Goal: Task Accomplishment & Management: Manage account settings

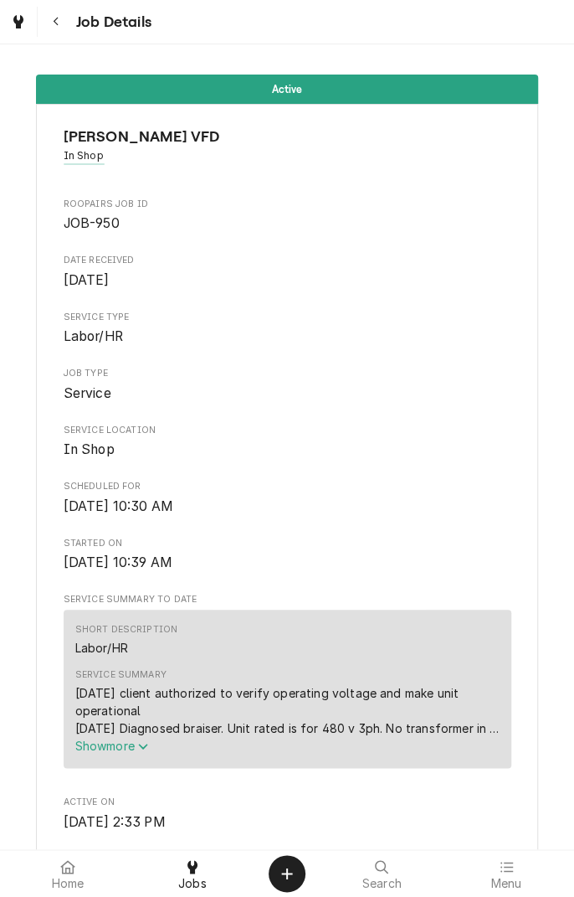
click at [59, 33] on button "Navigate back" at bounding box center [56, 22] width 30 height 30
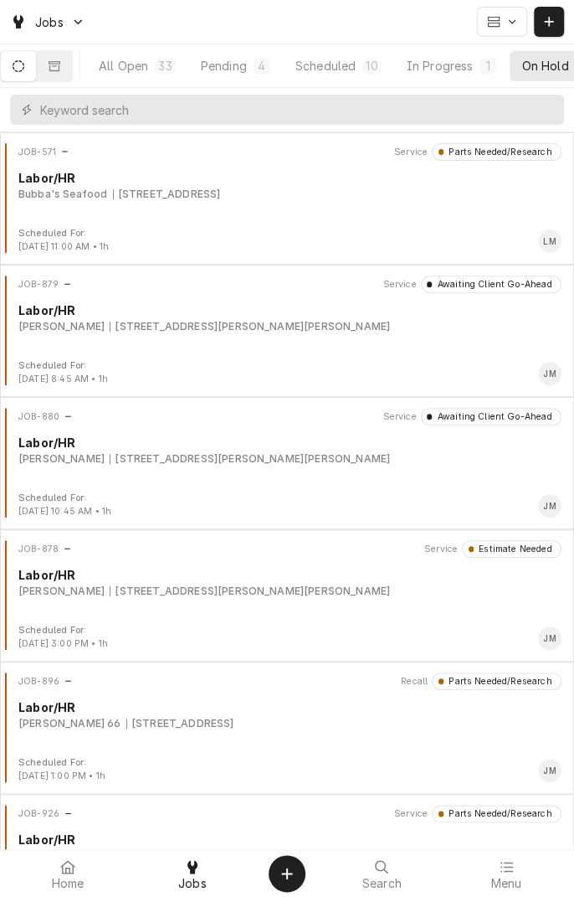
click at [159, 70] on button "All Open 33" at bounding box center [137, 66] width 100 height 30
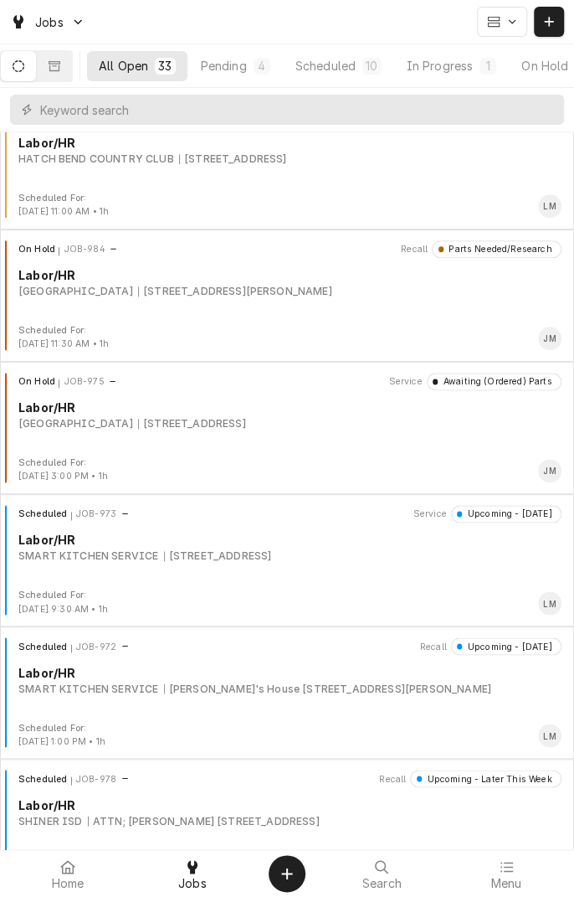
scroll to position [2552, 0]
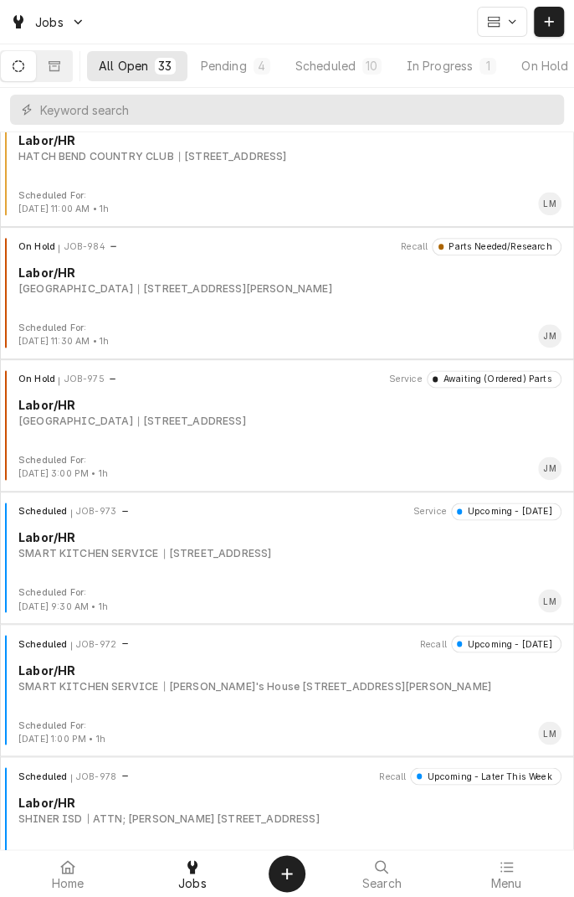
click at [195, 580] on div "Scheduled JOB-973 Service Upcoming - Tomorrow Labor/HR SMART KITCHEN SERVICE 14…" at bounding box center [287, 544] width 561 height 84
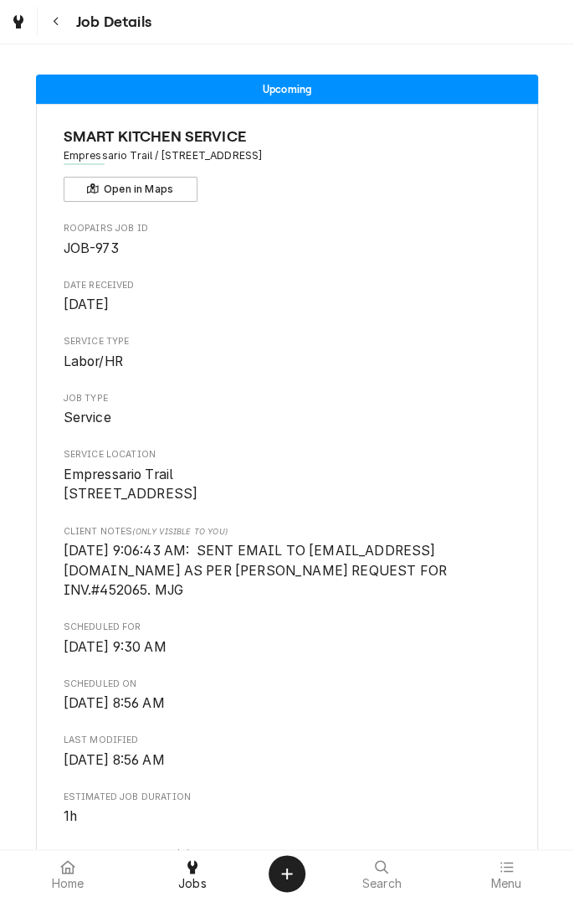
click at [88, 47] on div "Upcoming SMART KITCHEN SERVICE Empressario Trail / 141 S Courthouse Square, Gol…" at bounding box center [287, 446] width 574 height 805
click at [212, 888] on div "Jobs" at bounding box center [193, 873] width 116 height 33
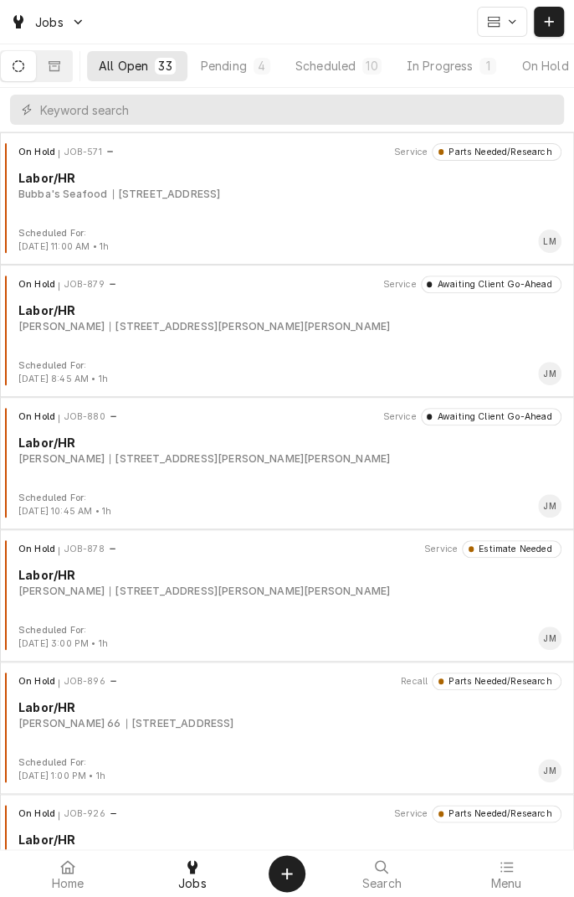
click at [453, 68] on div "In Progress" at bounding box center [440, 66] width 67 height 18
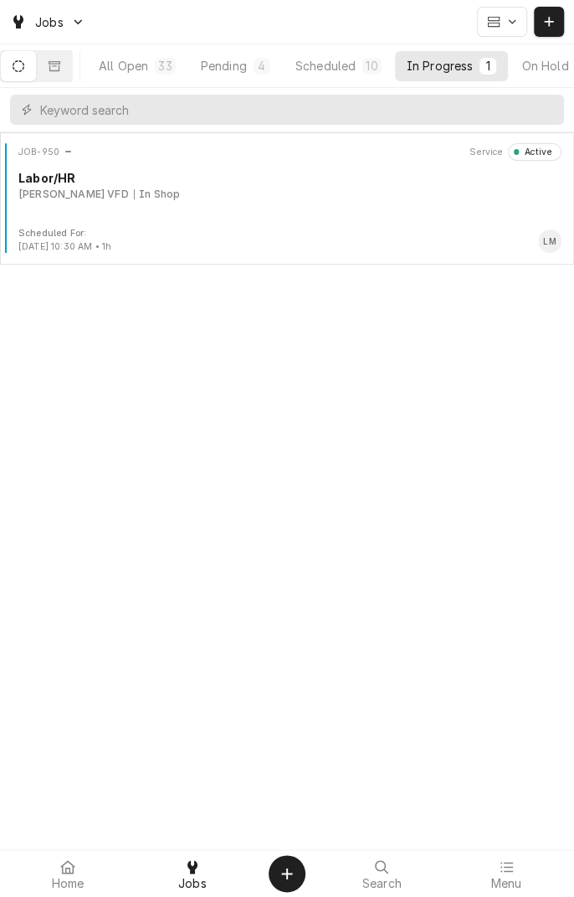
click at [209, 195] on div "Louise VFD In Shop" at bounding box center [289, 194] width 543 height 15
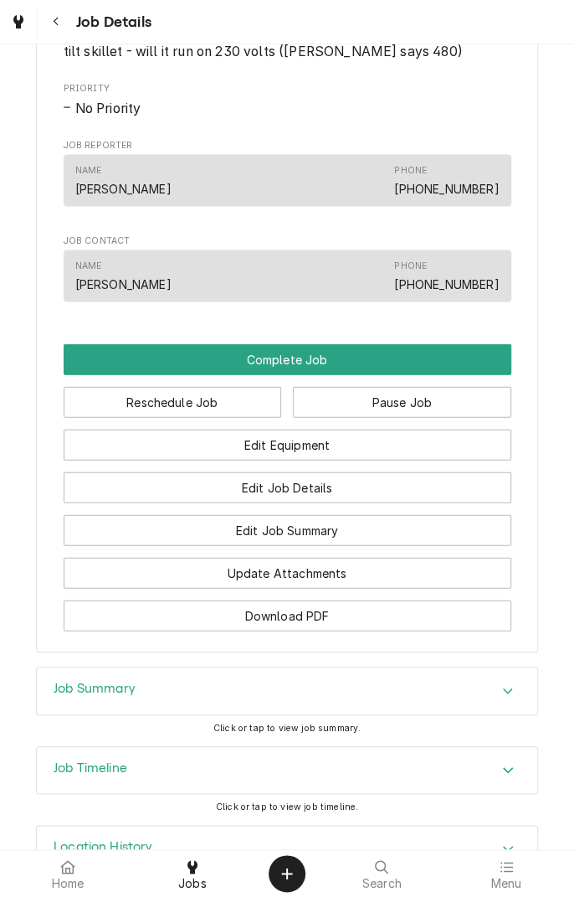
scroll to position [1002, 0]
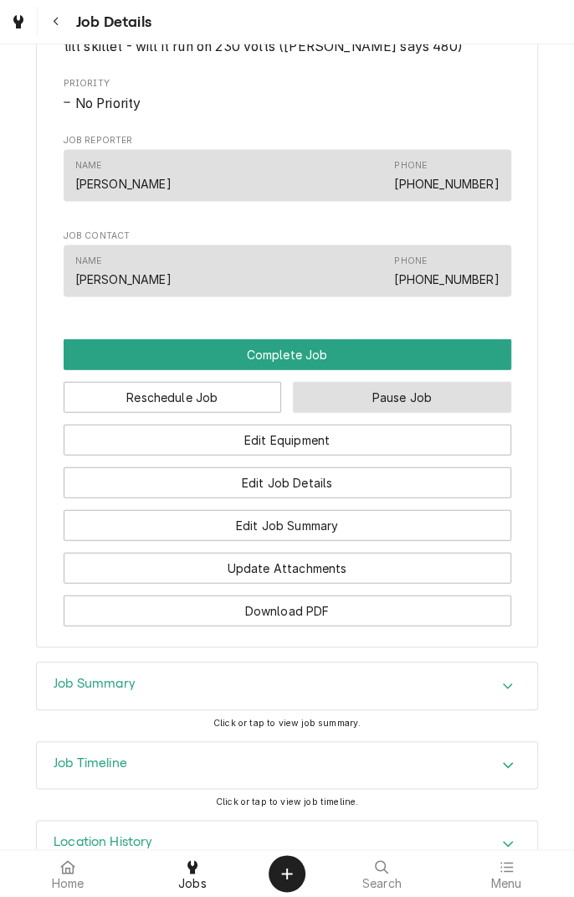
click at [412, 398] on button "Pause Job" at bounding box center [402, 396] width 219 height 31
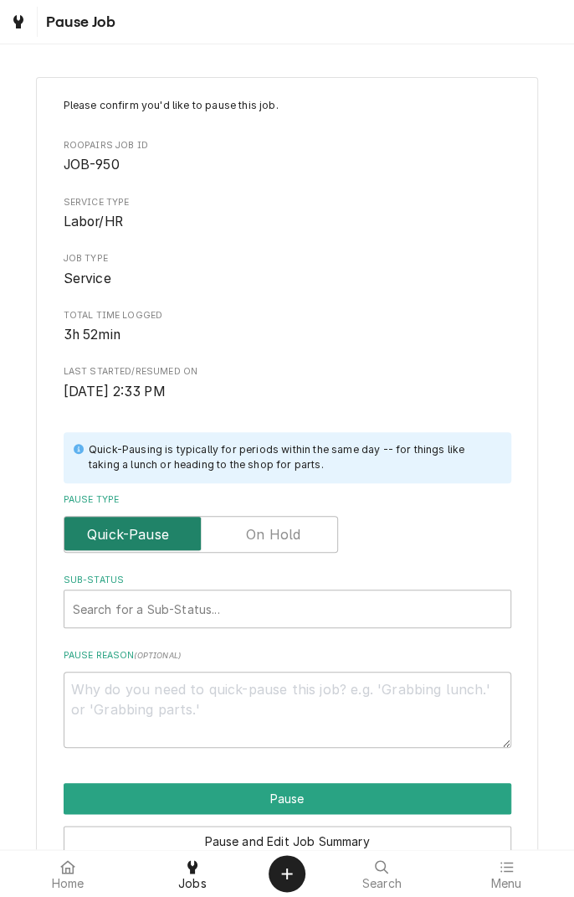
click at [279, 549] on input "Pause Type" at bounding box center [201, 534] width 260 height 37
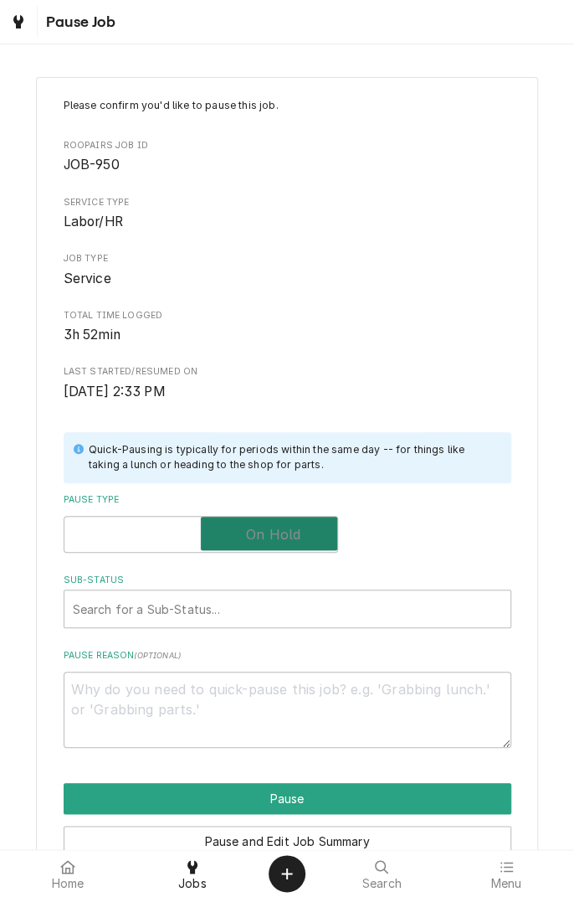
checkbox input "true"
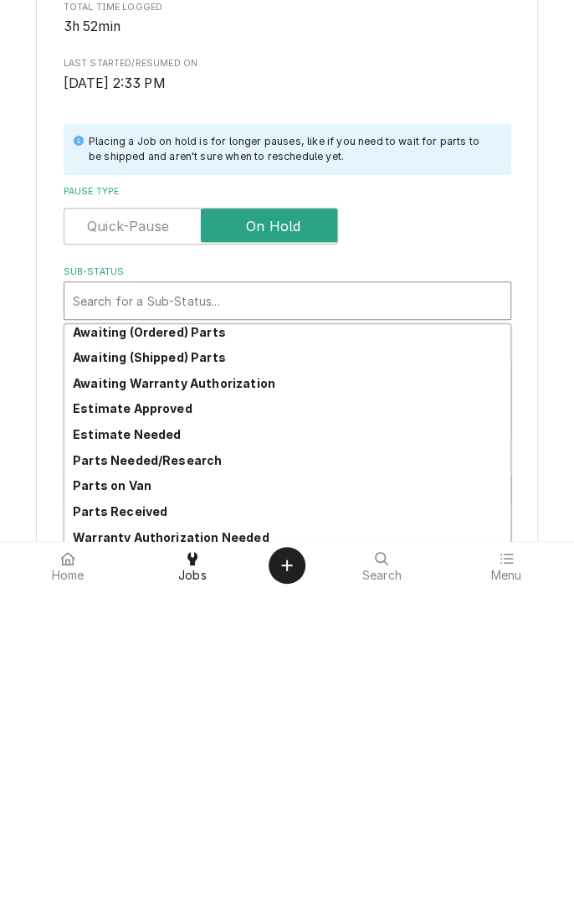
scroll to position [80, 0]
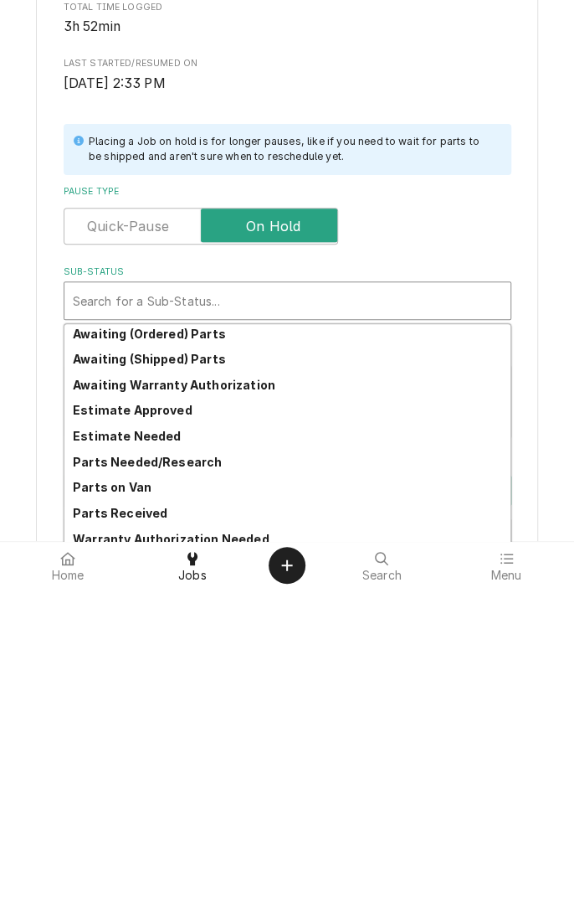
click at [185, 778] on div "Parts Needed/Research" at bounding box center [287, 770] width 446 height 26
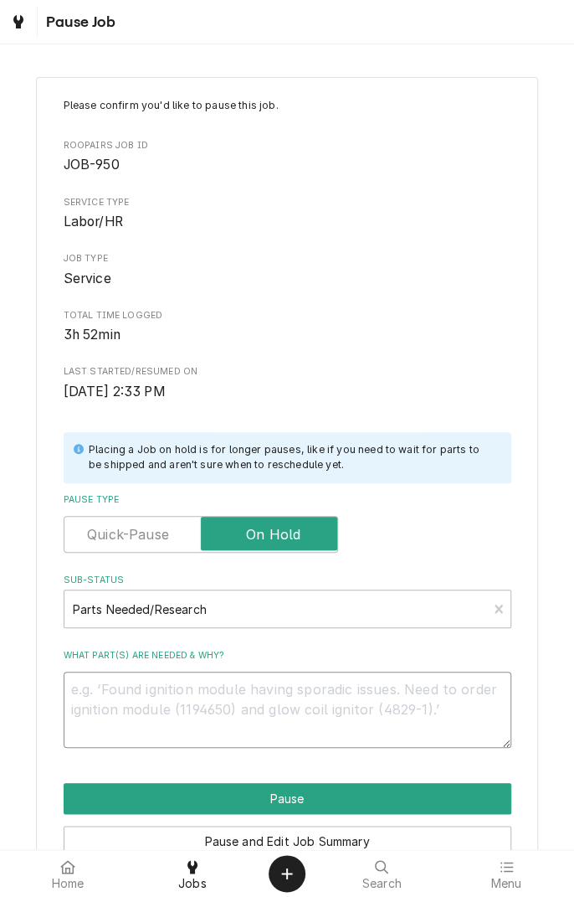
click at [287, 696] on textarea "What part(s) are needed & why?" at bounding box center [288, 709] width 448 height 75
type textarea "x"
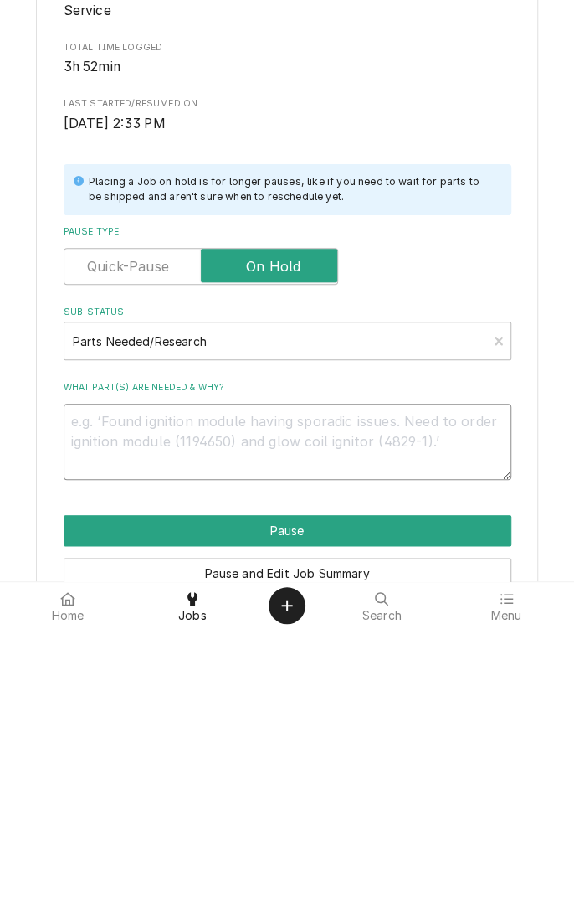
type textarea "T"
type textarea "x"
type textarea "Te"
type textarea "x"
type textarea "Tes"
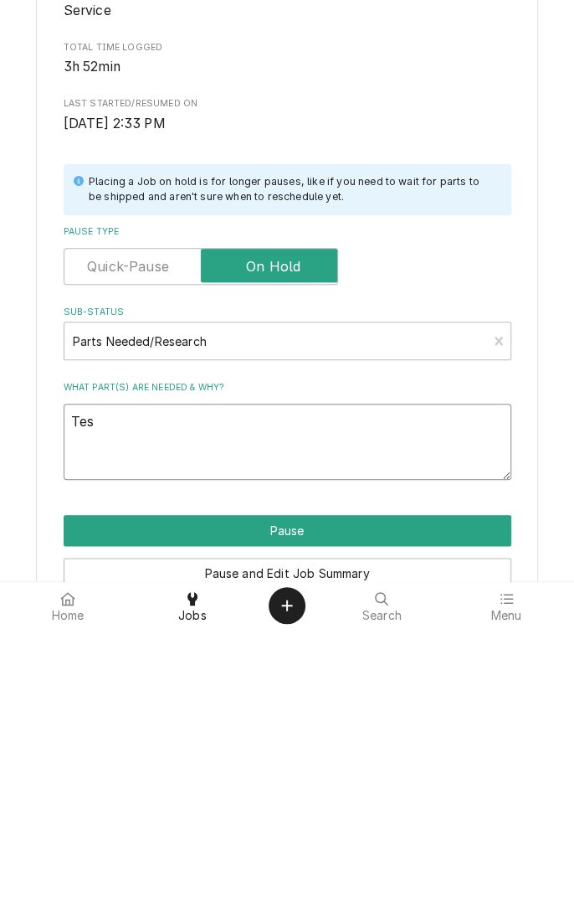
type textarea "x"
type textarea "Test"
type textarea "x"
type textarea "Testi"
type textarea "x"
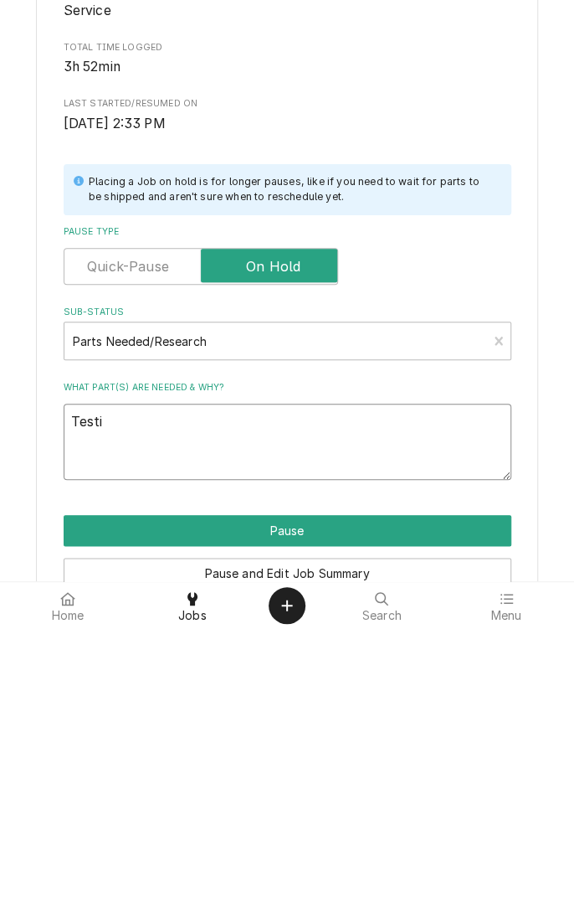
type textarea "Testin"
type textarea "x"
type textarea "Testing"
type textarea "x"
type textarea "Testing"
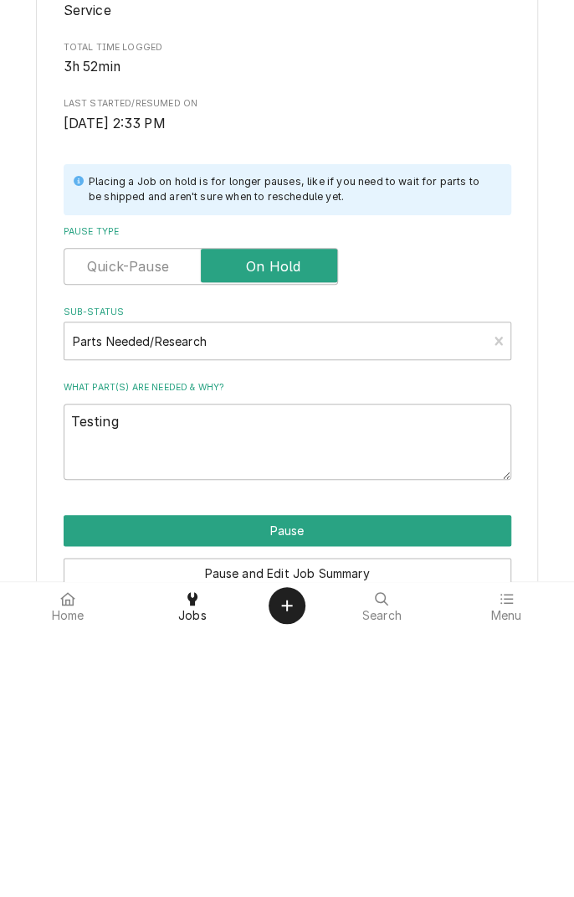
click at [301, 814] on div "Pause and Edit Job Summary" at bounding box center [288, 835] width 448 height 43
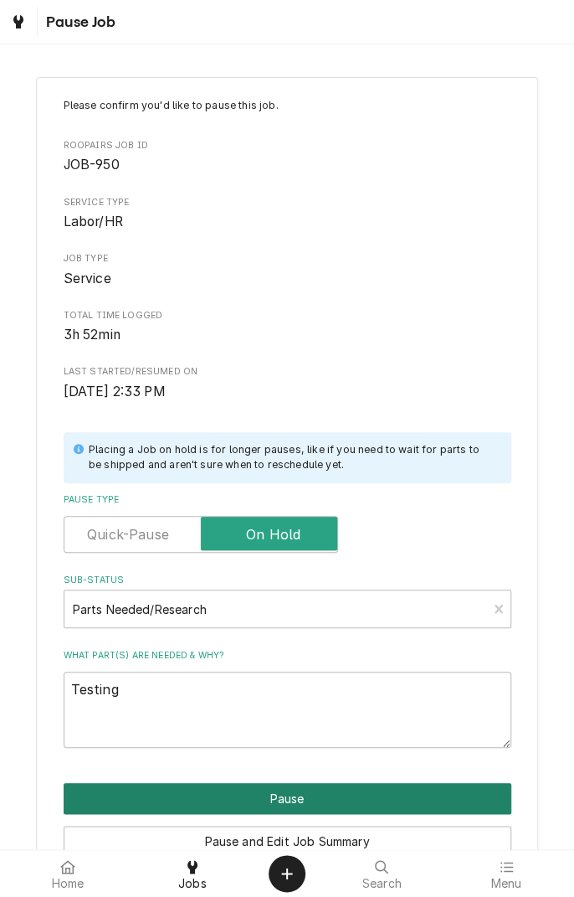
click at [332, 795] on button "Pause" at bounding box center [288, 798] width 448 height 31
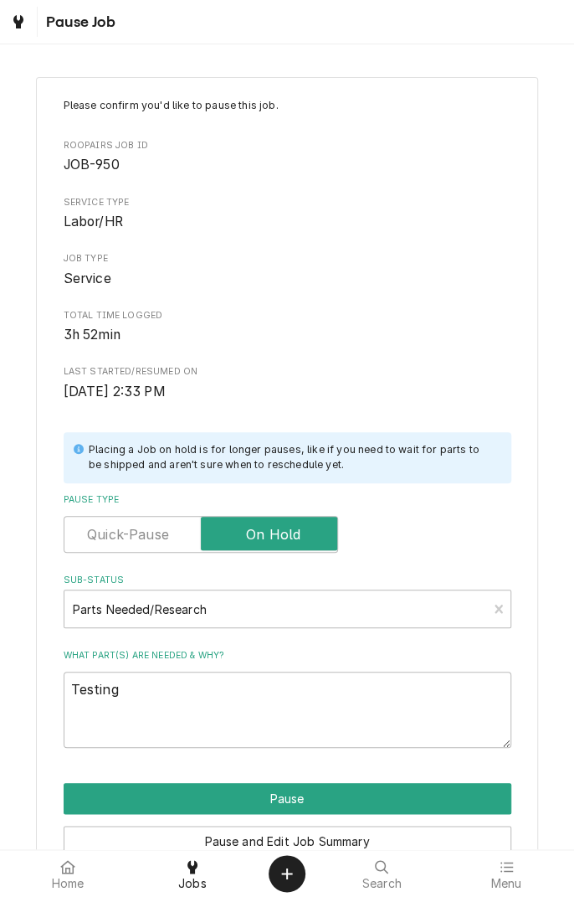
type textarea "x"
